Goal: Task Accomplishment & Management: Manage account settings

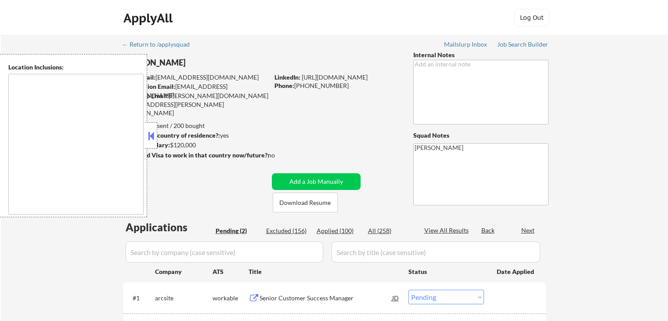
select select ""pending""
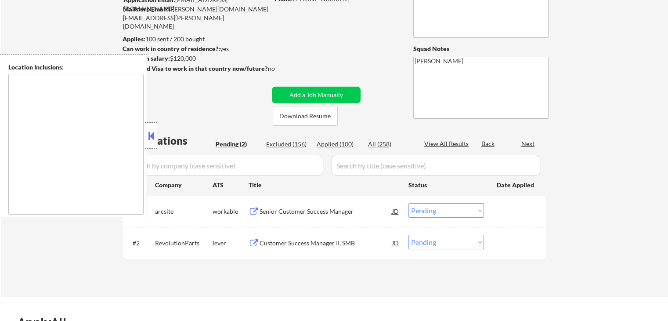
scroll to position [132, 0]
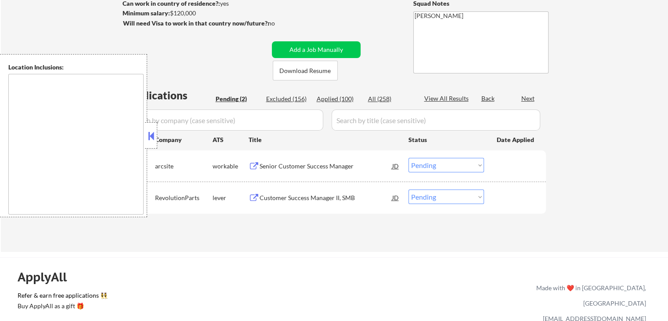
type textarea "[GEOGRAPHIC_DATA], [GEOGRAPHIC_DATA] [GEOGRAPHIC_DATA], [GEOGRAPHIC_DATA] [GEOG…"
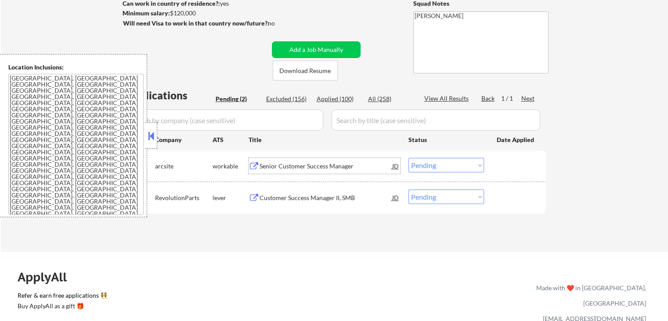
click at [286, 162] on div "Senior Customer Success Manager" at bounding box center [326, 166] width 133 height 9
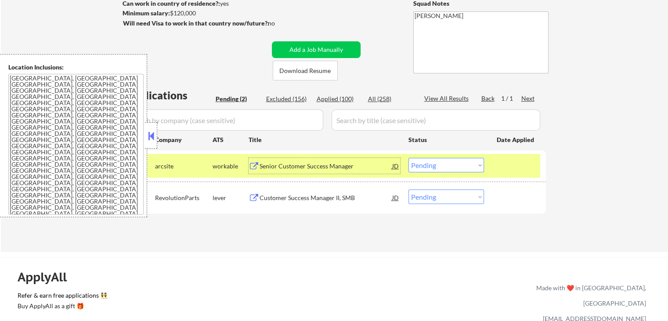
click at [293, 197] on div "Customer Success Manager II, SMB" at bounding box center [326, 197] width 133 height 9
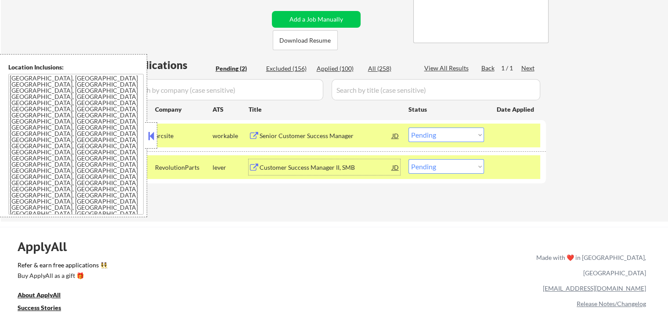
scroll to position [176, 0]
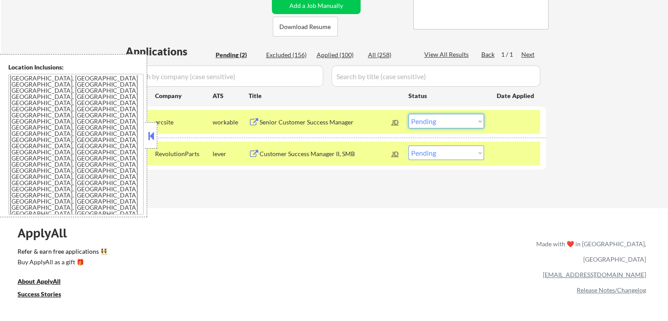
click at [450, 120] on select "Choose an option... Pending Applied Excluded (Questions) Excluded (Expired) Exc…" at bounding box center [447, 121] width 76 height 14
click at [409, 114] on select "Choose an option... Pending Applied Excluded (Questions) Excluded (Expired) Exc…" at bounding box center [447, 121] width 76 height 14
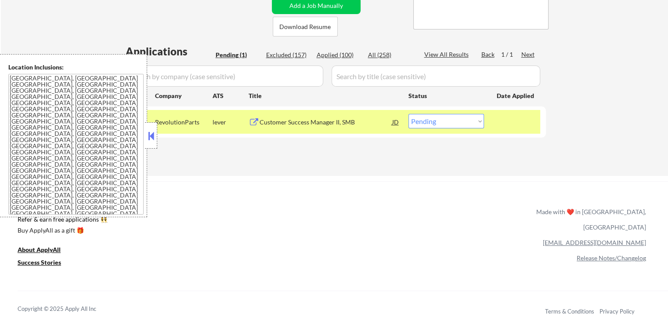
click at [437, 126] on select "Choose an option... Pending Applied Excluded (Questions) Excluded (Expired) Exc…" at bounding box center [447, 121] width 76 height 14
select select ""excluded__salary_""
click at [409, 114] on select "Choose an option... Pending Applied Excluded (Questions) Excluded (Expired) Exc…" at bounding box center [447, 121] width 76 height 14
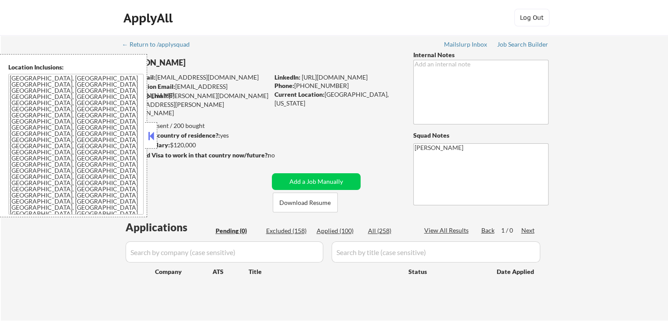
scroll to position [0, 0]
